Goal: Information Seeking & Learning: Learn about a topic

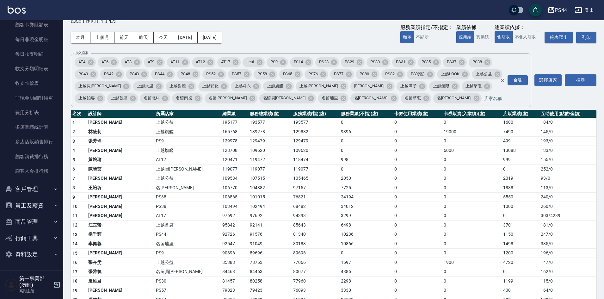
scroll to position [32, 0]
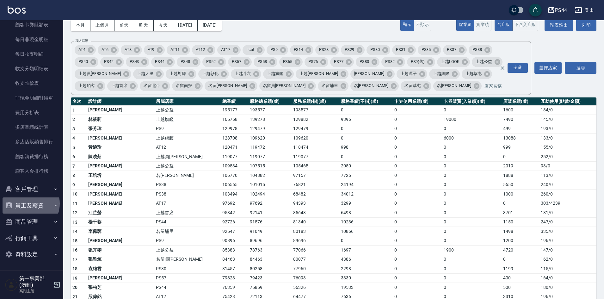
click at [28, 203] on button "員工及薪資" at bounding box center [32, 205] width 58 height 16
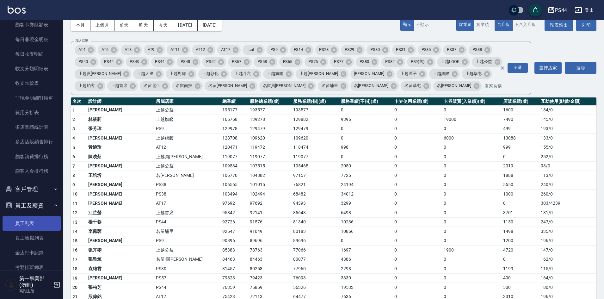
click at [28, 222] on link "員工列表" at bounding box center [32, 223] width 58 height 15
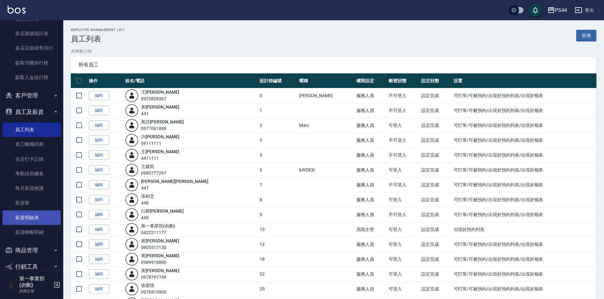
scroll to position [632, 0]
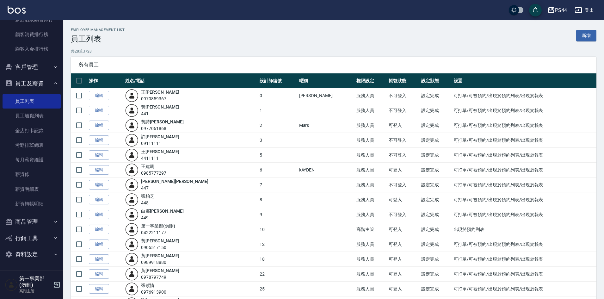
click at [393, 53] on p "共 28 筆, 1 / 28" at bounding box center [333, 51] width 525 height 6
click at [231, 25] on div "Employee Management List 員工列表 新增 共 28 筆, 1 / 28 所有員工 操作 姓名/電話 設計師編號 暱稱 權限設定 帳號狀…" at bounding box center [333, 274] width 540 height 509
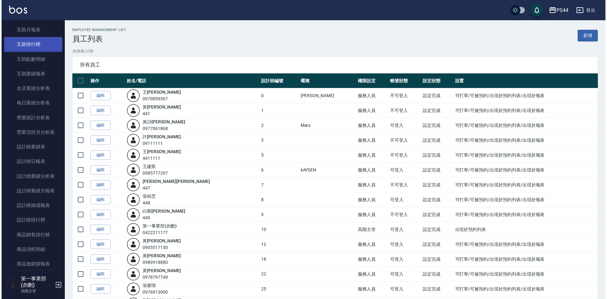
scroll to position [158, 0]
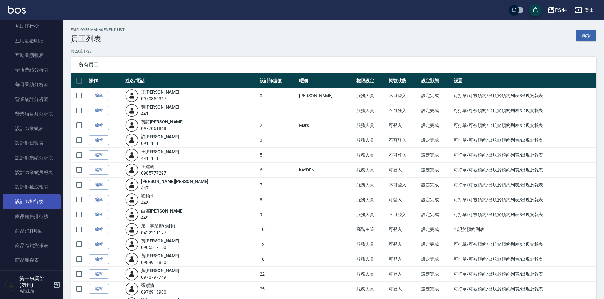
click at [42, 197] on link "設計師排行榜" at bounding box center [32, 201] width 58 height 15
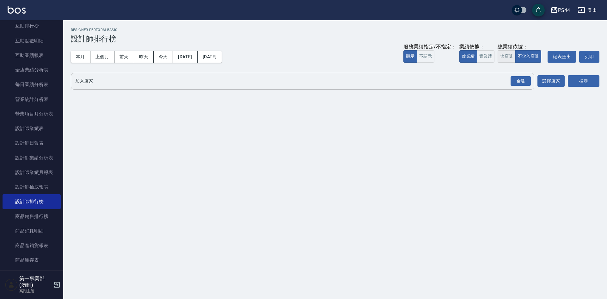
click at [508, 57] on button "含店販" at bounding box center [506, 56] width 18 height 12
drag, startPoint x: 517, startPoint y: 82, endPoint x: 561, endPoint y: 94, distance: 44.7
click at [517, 82] on div "全選" at bounding box center [520, 81] width 20 height 10
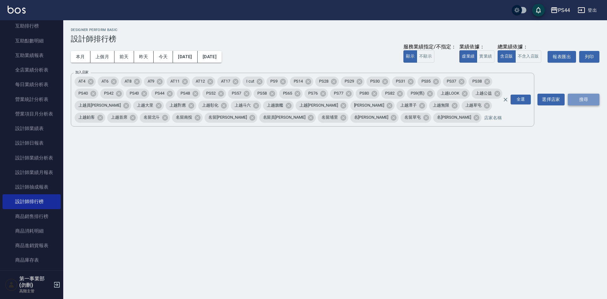
click at [590, 100] on button "搜尋" at bounding box center [584, 100] width 32 height 12
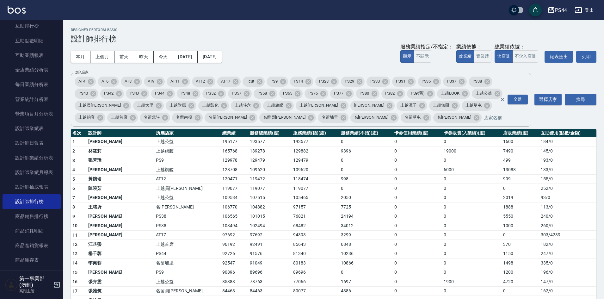
click at [208, 31] on h2 "Designer Perform Basic" at bounding box center [333, 30] width 525 height 4
click at [555, 10] on div "PS44" at bounding box center [561, 10] width 12 height 8
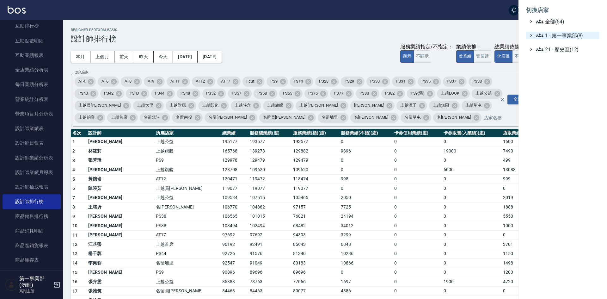
click at [563, 36] on span "1 - 第一事業部(8)" at bounding box center [566, 36] width 61 height 8
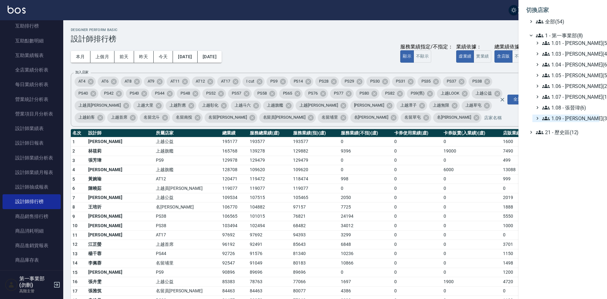
click at [583, 116] on span "1.09 - [PERSON_NAME](3)" at bounding box center [569, 118] width 55 height 8
click at [572, 127] on span "AT12" at bounding box center [570, 127] width 52 height 8
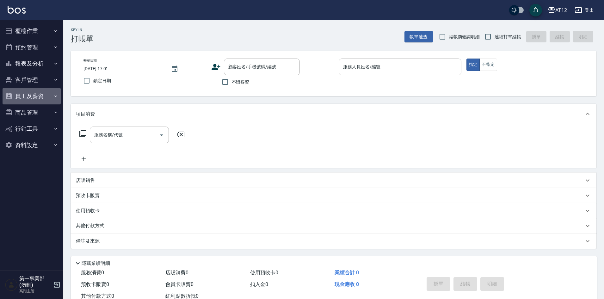
click at [35, 94] on button "員工及薪資" at bounding box center [32, 96] width 58 height 16
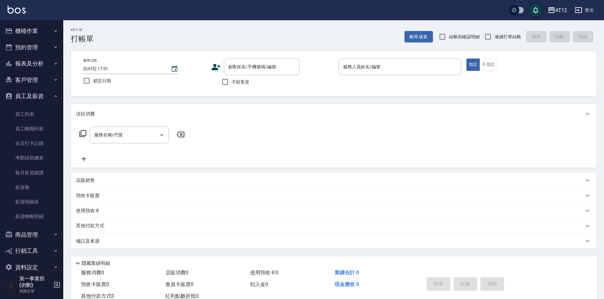
click at [31, 65] on button "報表及分析" at bounding box center [32, 63] width 58 height 16
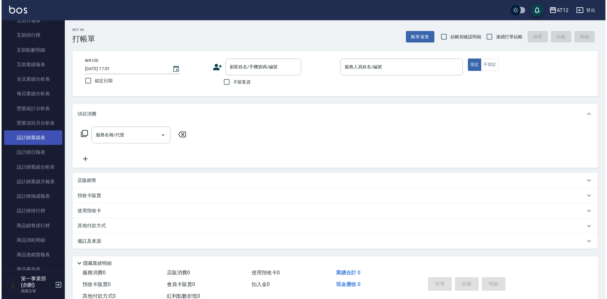
scroll to position [158, 0]
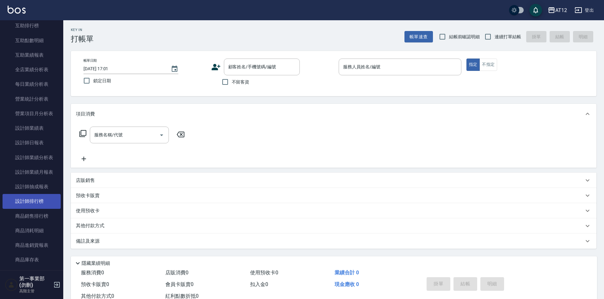
click at [37, 202] on link "設計師排行榜" at bounding box center [32, 201] width 58 height 15
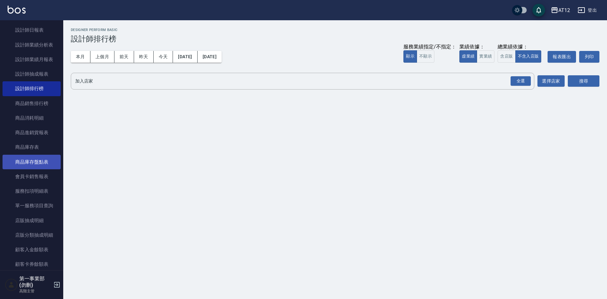
scroll to position [284, 0]
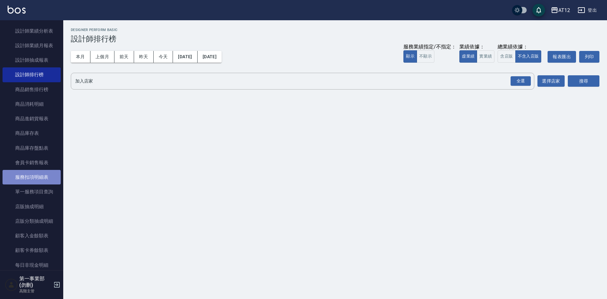
click at [35, 179] on link "服務扣項明細表" at bounding box center [32, 177] width 58 height 15
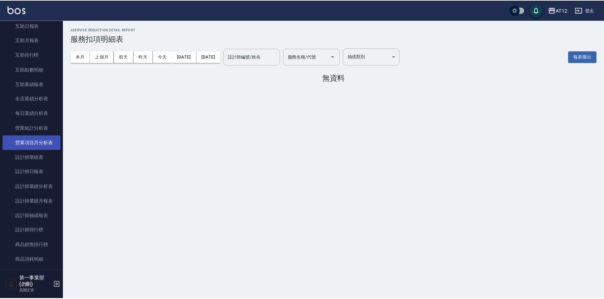
scroll to position [126, 0]
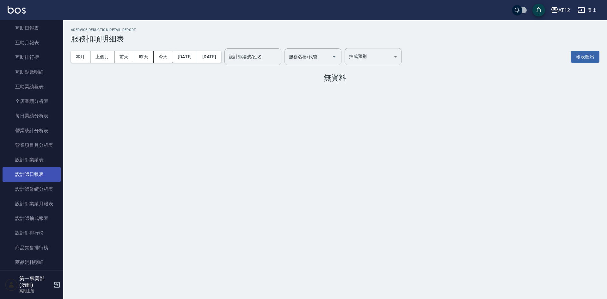
click at [37, 177] on link "設計師日報表" at bounding box center [32, 174] width 58 height 15
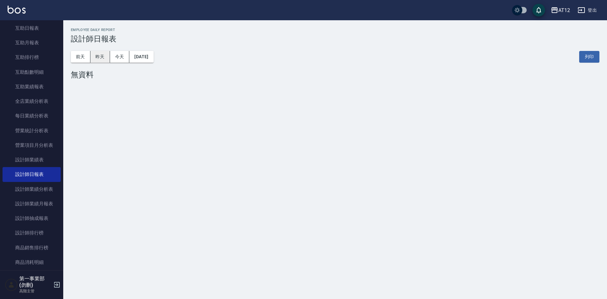
click at [97, 56] on button "昨天" at bounding box center [100, 57] width 20 height 12
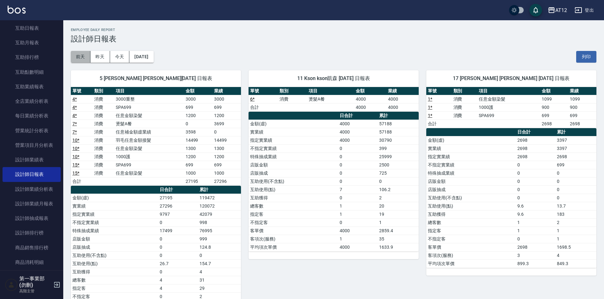
click at [80, 56] on button "前天" at bounding box center [81, 57] width 20 height 12
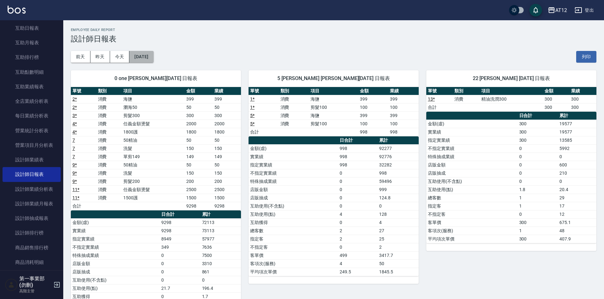
click at [150, 59] on button "2025/09/09" at bounding box center [141, 57] width 24 height 12
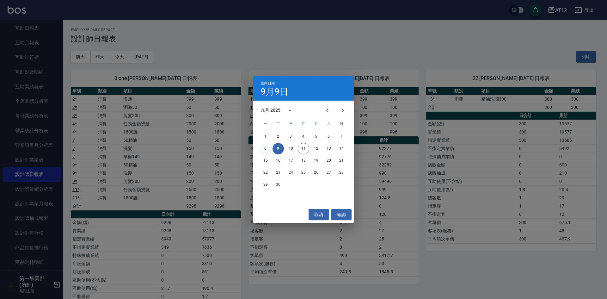
click at [262, 151] on button "8" at bounding box center [265, 148] width 11 height 11
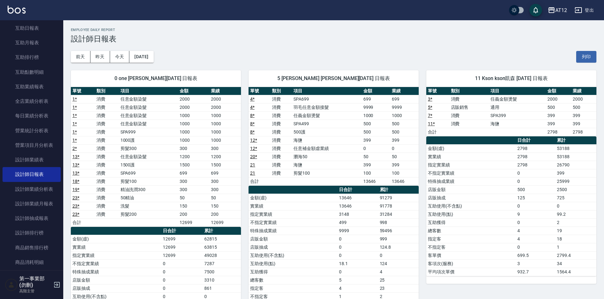
click at [242, 47] on div "前天 昨天 今天 2025/09/08 列印" at bounding box center [333, 56] width 525 height 27
click at [411, 56] on div "前天 昨天 今天 2025/09/08 列印" at bounding box center [333, 56] width 525 height 27
click at [47, 233] on link "設計師排行榜" at bounding box center [32, 232] width 58 height 15
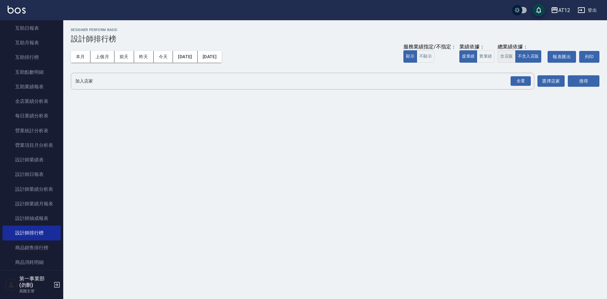
click at [500, 59] on button "含店販" at bounding box center [506, 56] width 18 height 12
click at [520, 82] on div "全選" at bounding box center [520, 81] width 20 height 10
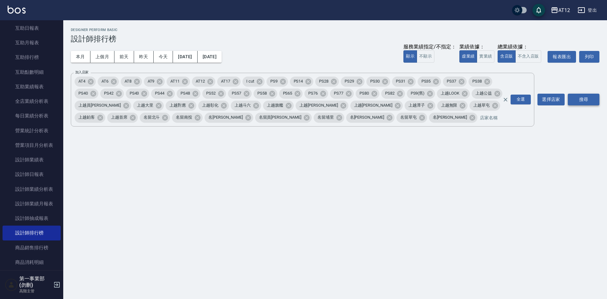
click at [583, 98] on button "搜尋" at bounding box center [584, 100] width 32 height 12
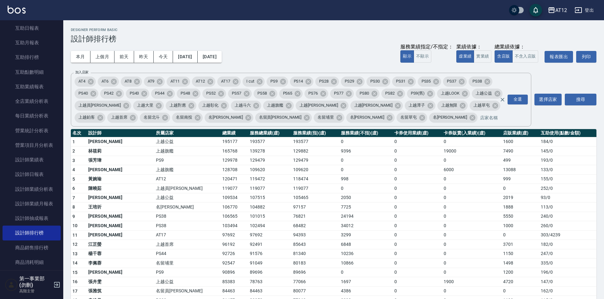
click at [291, 200] on td "105465" at bounding box center [315, 197] width 48 height 9
